Goal: Task Accomplishment & Management: Manage account settings

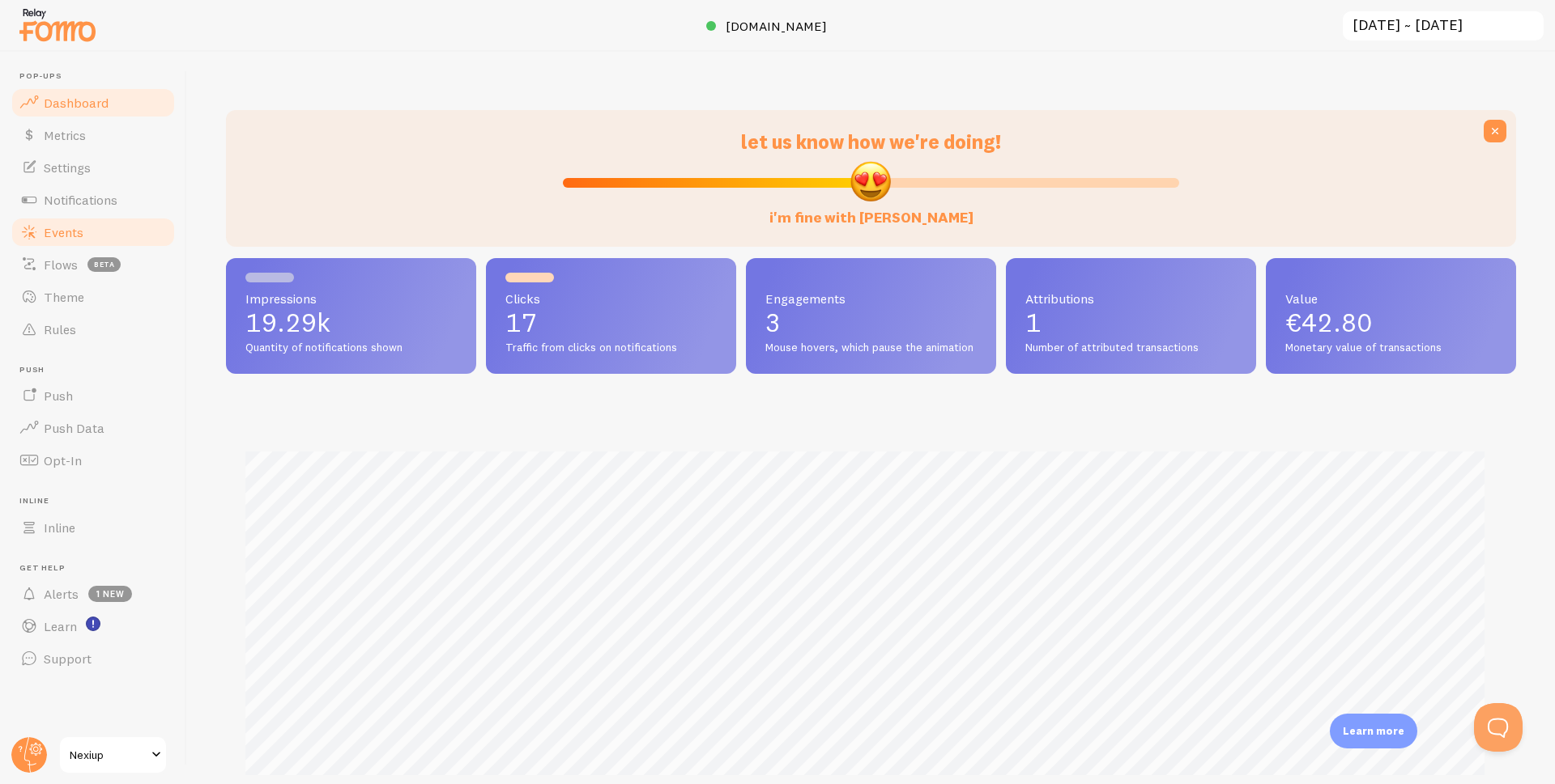
click at [49, 238] on span "Events" at bounding box center [63, 233] width 40 height 16
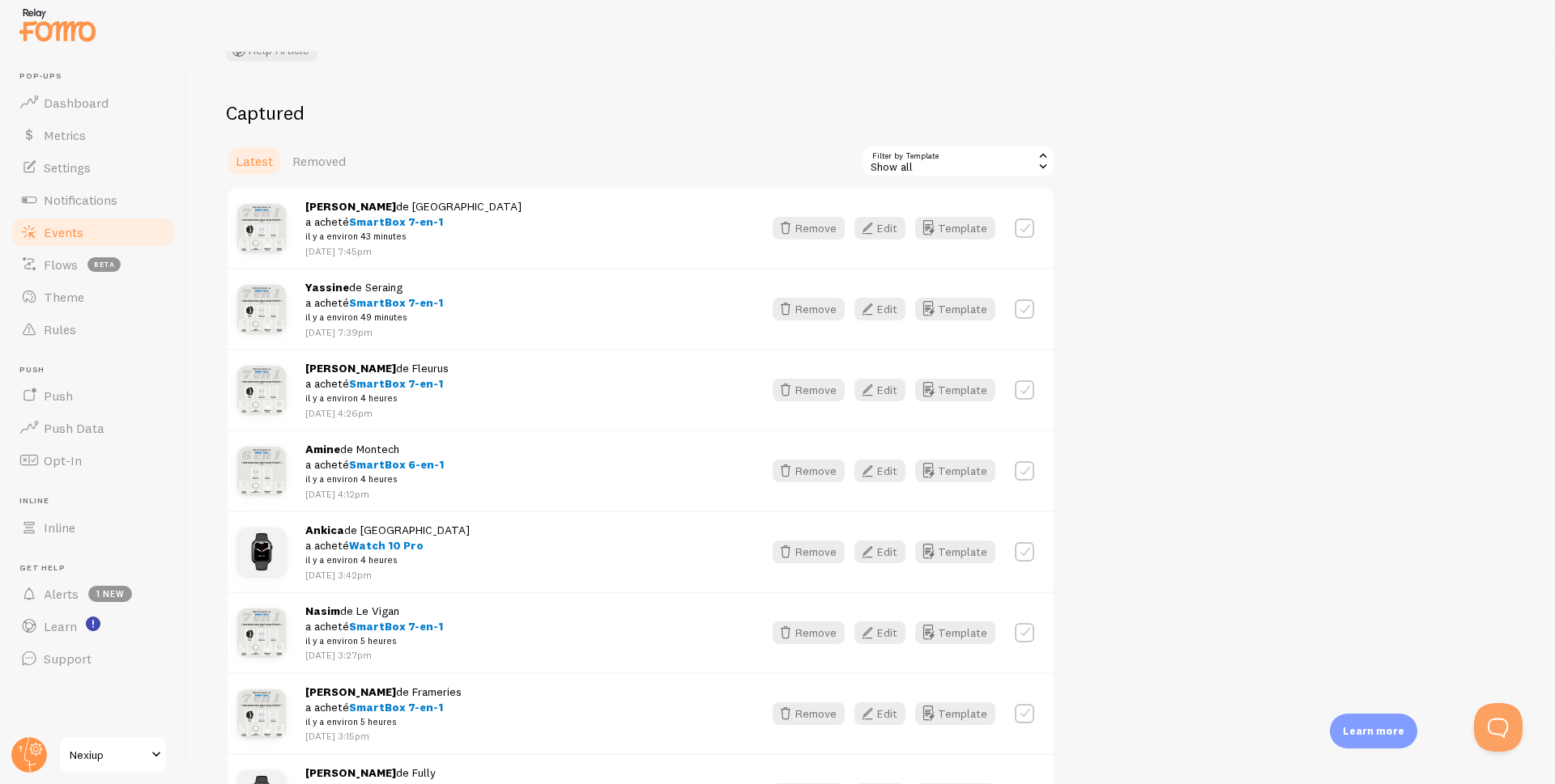
scroll to position [243, 0]
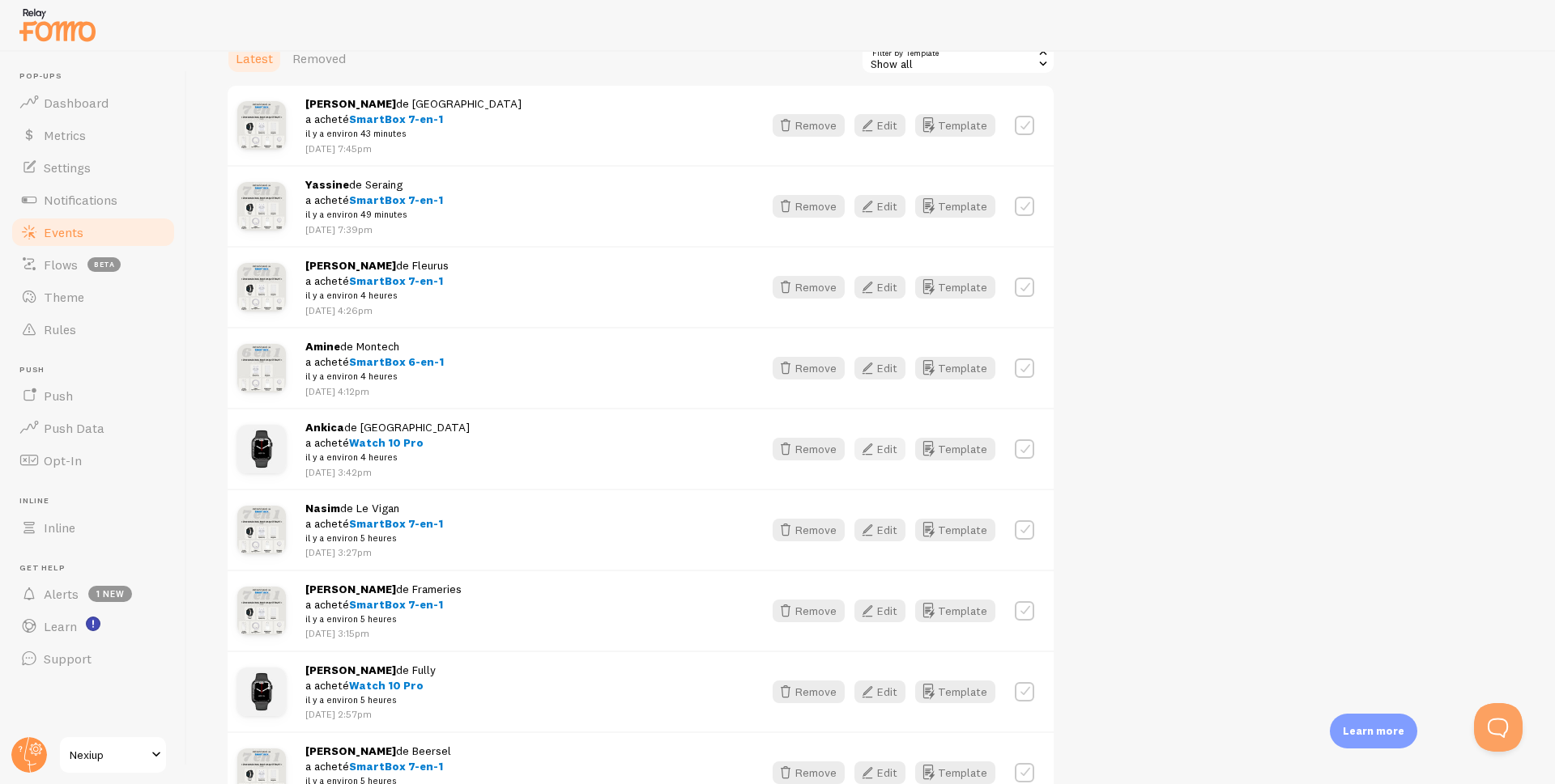
click at [879, 449] on button "Edit" at bounding box center [879, 449] width 51 height 23
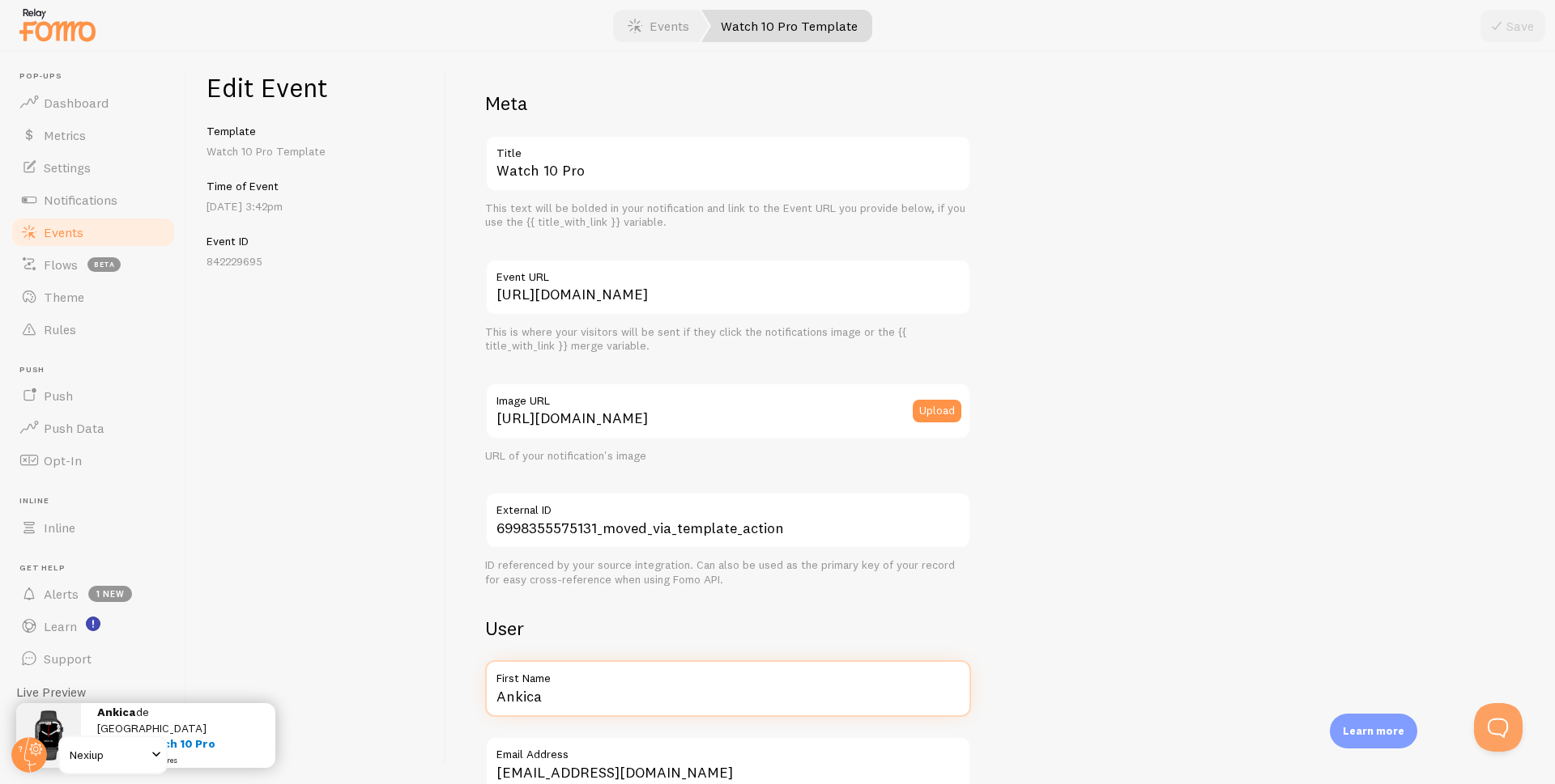
drag, startPoint x: 594, startPoint y: 705, endPoint x: 393, endPoint y: 698, distance: 201.1
click at [393, 698] on div "Edit Event Template Watch 10 Pro Template Time of Event [DATE] 3:42pm Event ID …" at bounding box center [871, 418] width 1368 height 733
type input "[PERSON_NAME]"
click at [1522, 29] on button "Save" at bounding box center [1513, 26] width 65 height 32
click at [78, 240] on span "Events" at bounding box center [63, 233] width 40 height 16
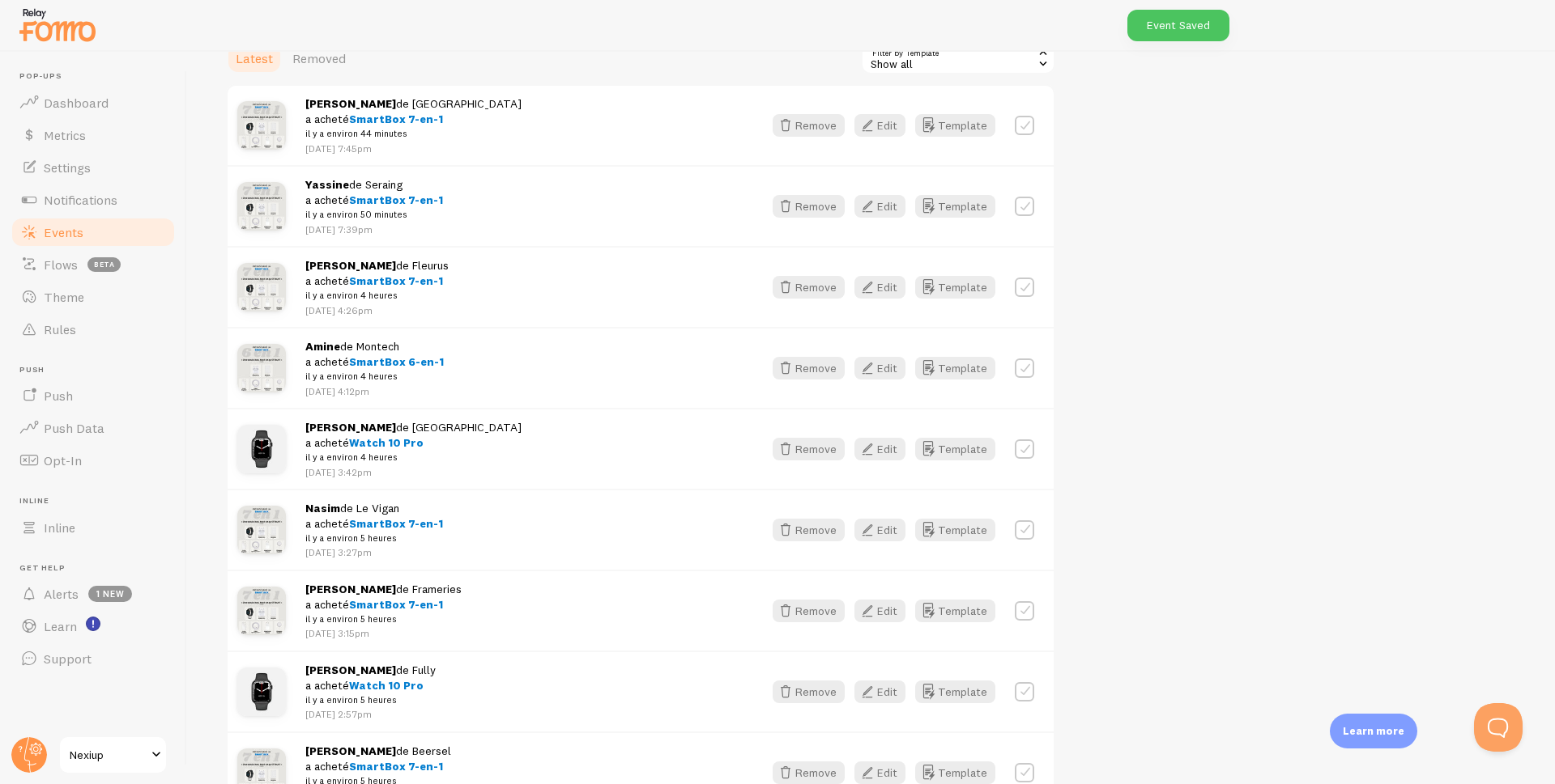
scroll to position [323, 0]
